Goal: Check status: Check status

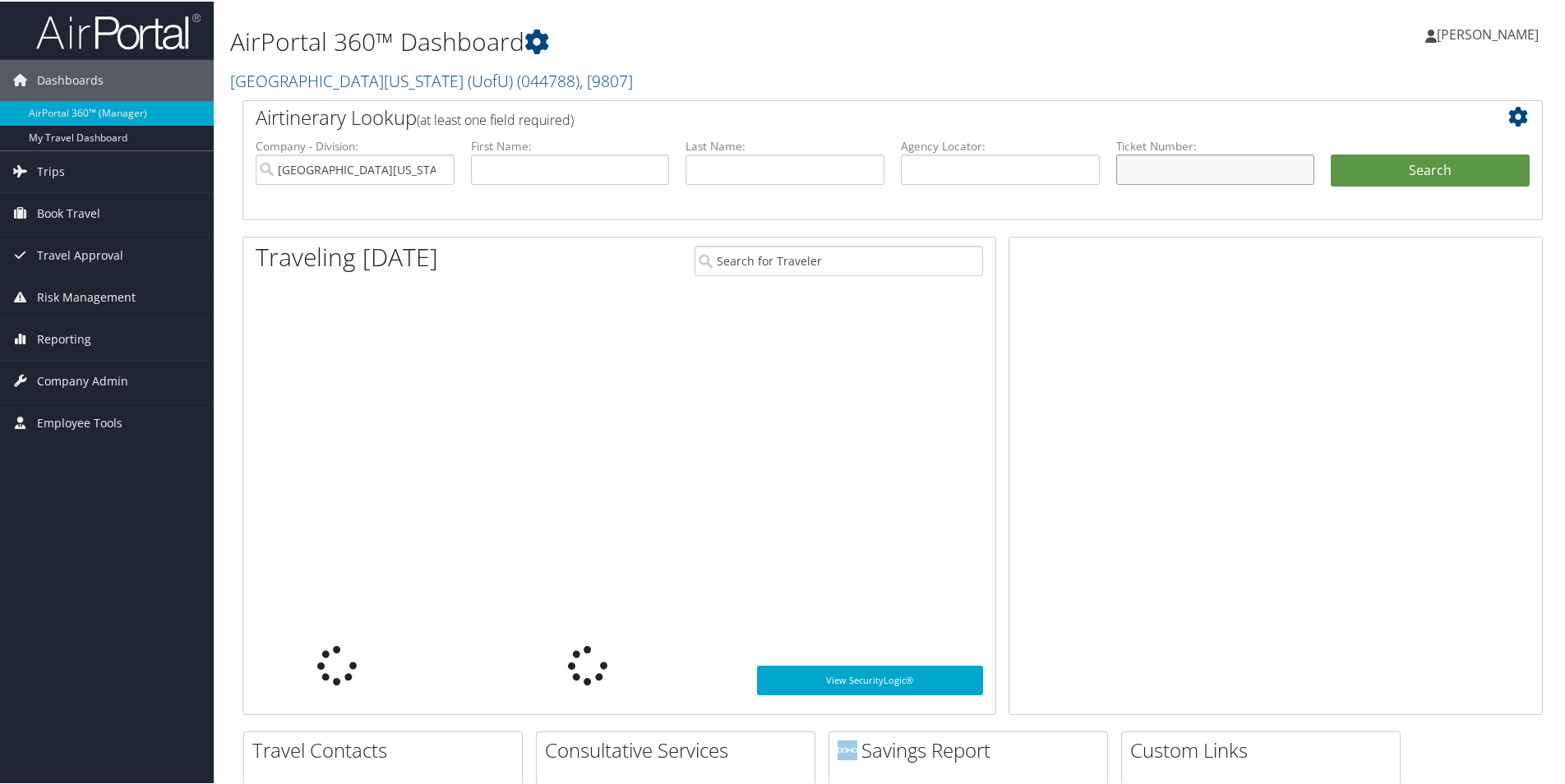
click at [1160, 166] on input "text" at bounding box center [1215, 167] width 199 height 31
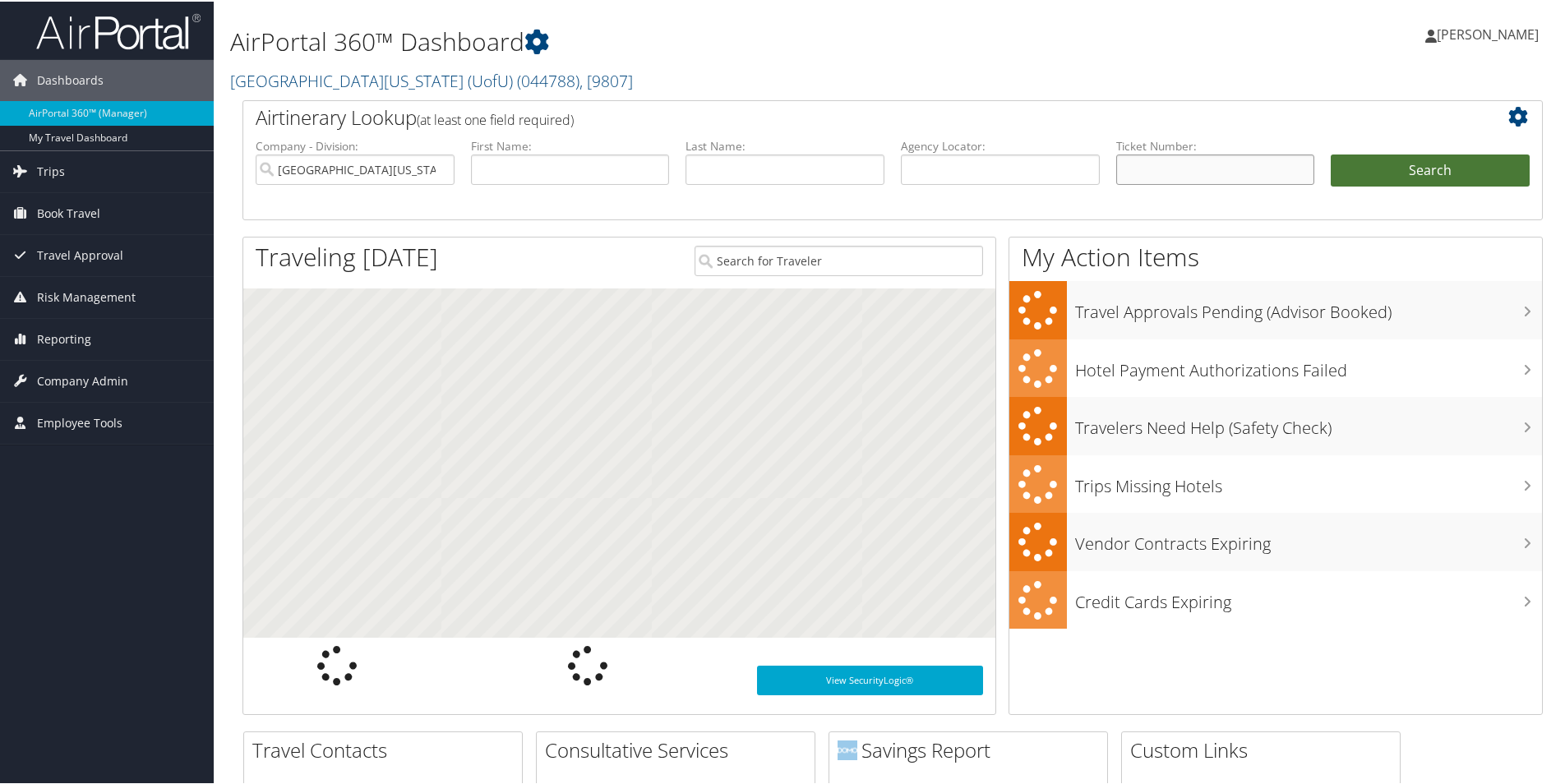
paste input "0067309843514"
type input "0067309843514"
click at [1403, 166] on button "Search" at bounding box center [1429, 168] width 199 height 33
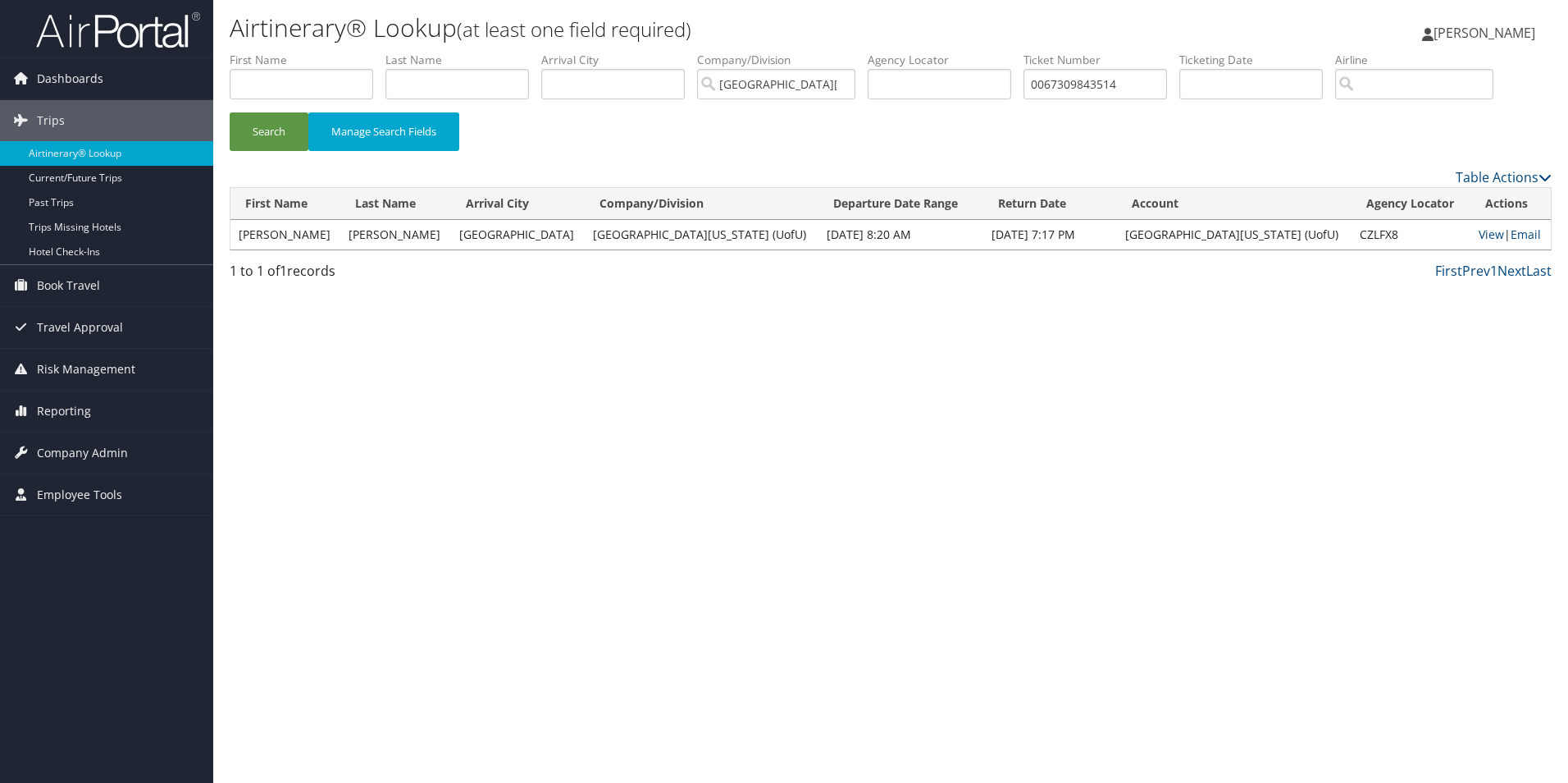
click at [1470, 233] on td "View | Email" at bounding box center [1510, 234] width 80 height 30
click at [1478, 233] on link "View" at bounding box center [1491, 234] width 26 height 16
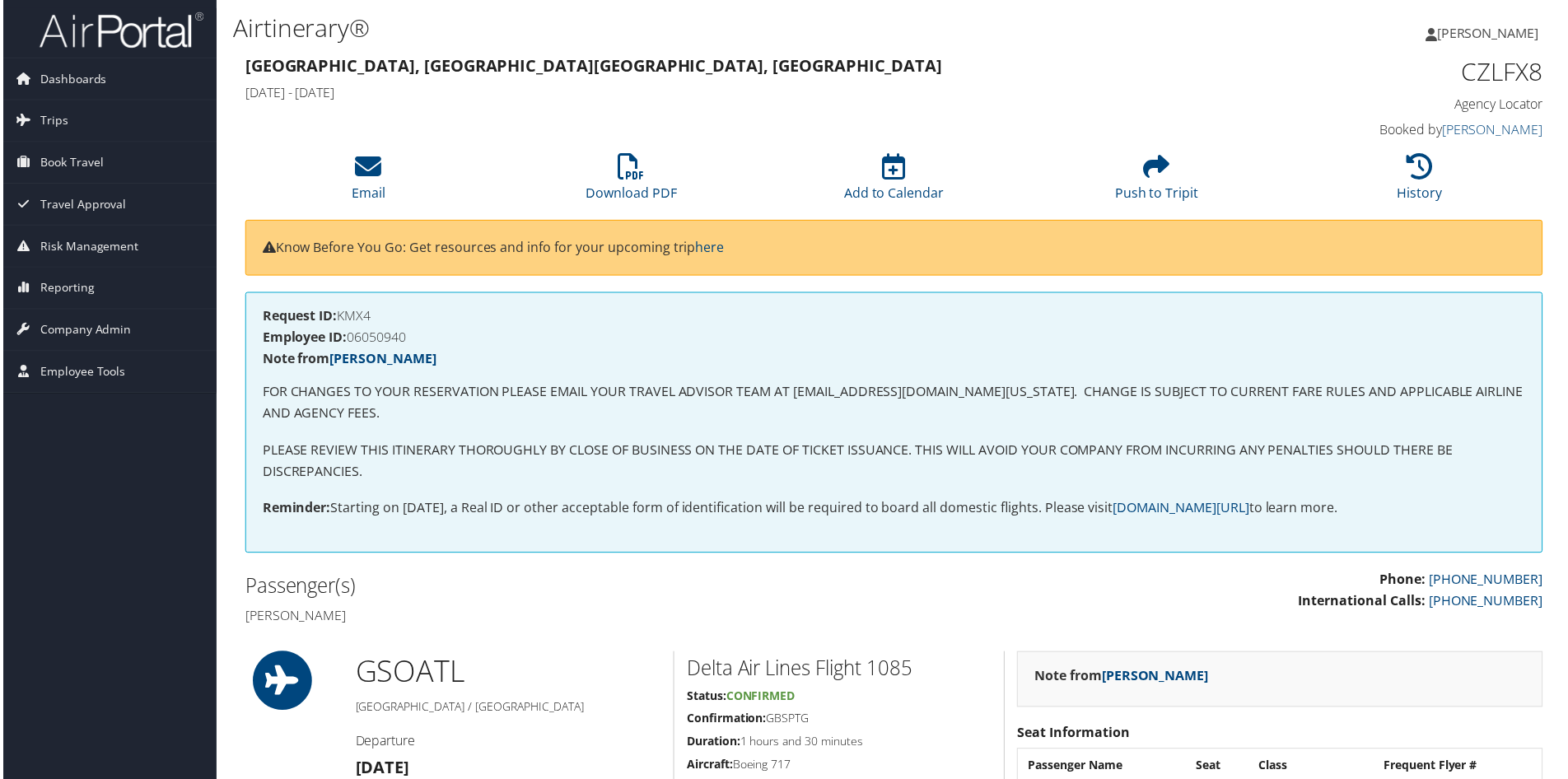
click at [386, 336] on h4 "Employee ID: 06050940" at bounding box center [894, 337] width 1268 height 13
copy h4 "06050940"
